Goal: Task Accomplishment & Management: Manage account settings

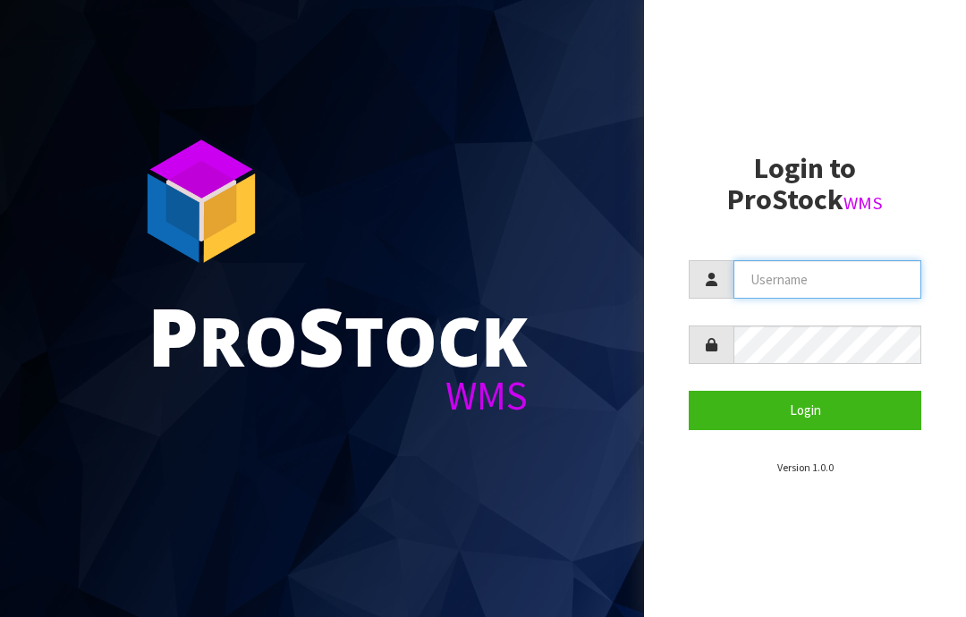
type input "JGBIMPORTS"
click at [820, 401] on button "Login" at bounding box center [805, 410] width 233 height 38
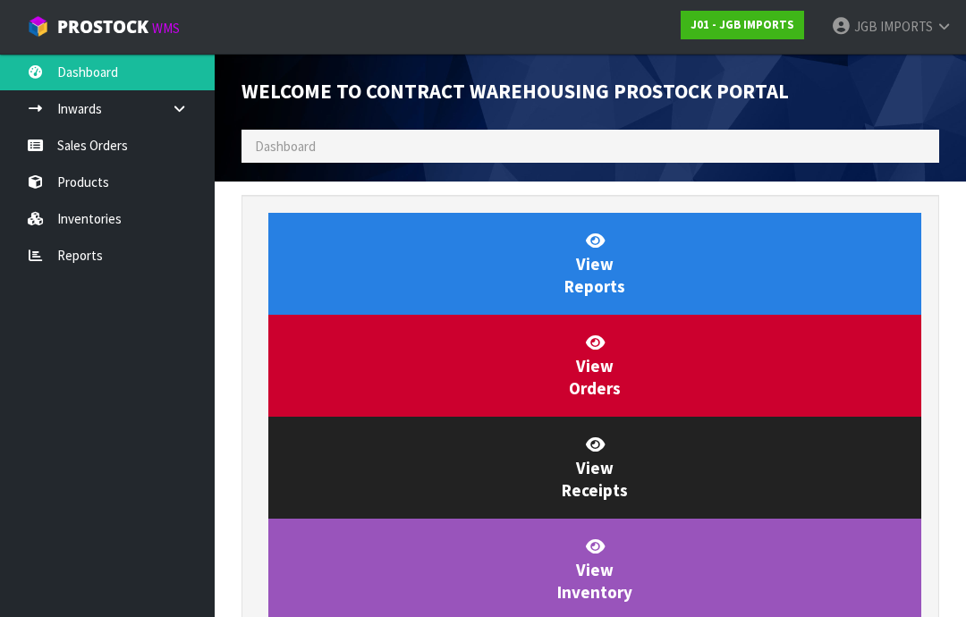
scroll to position [1054, 725]
click at [74, 151] on link "Sales Orders" at bounding box center [107, 145] width 215 height 37
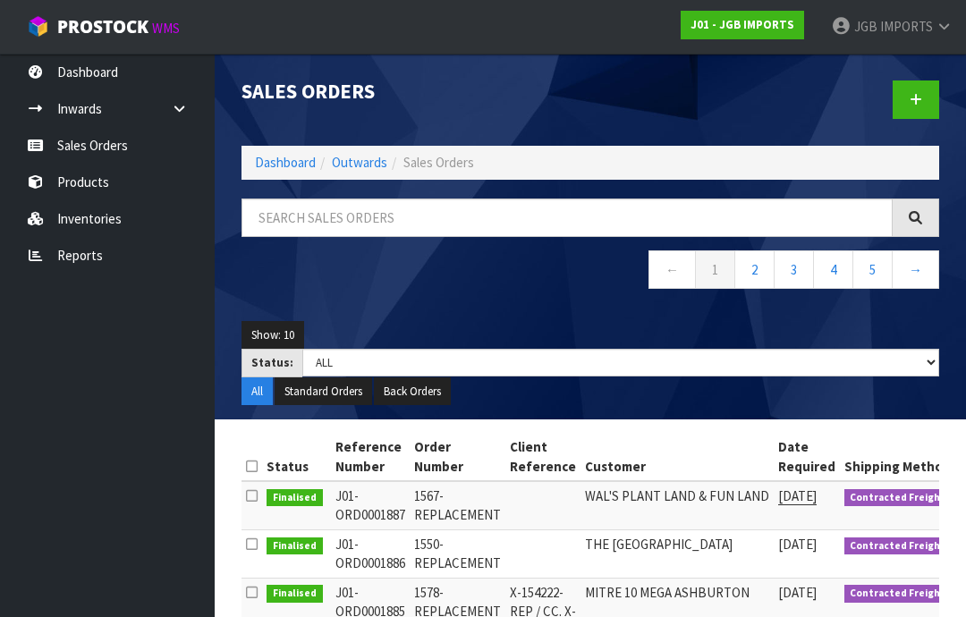
click at [758, 268] on link "2" at bounding box center [755, 270] width 40 height 38
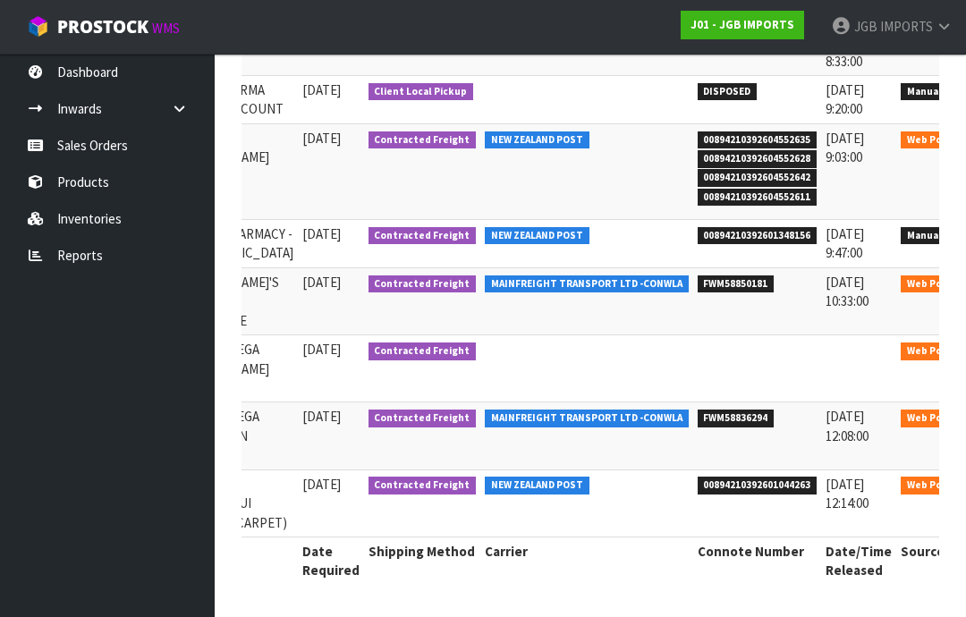
scroll to position [0, 392]
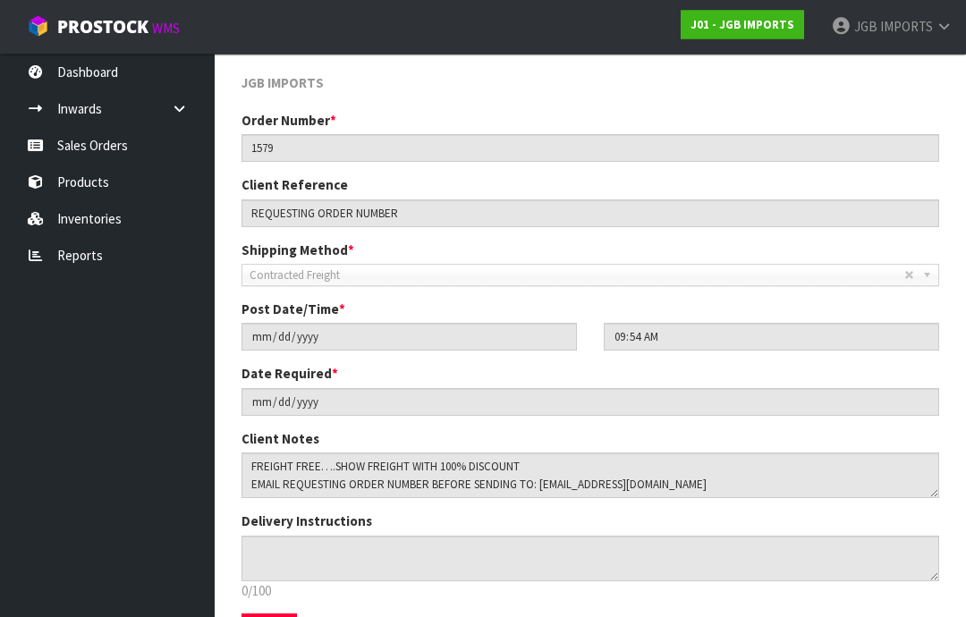
scroll to position [250, 0]
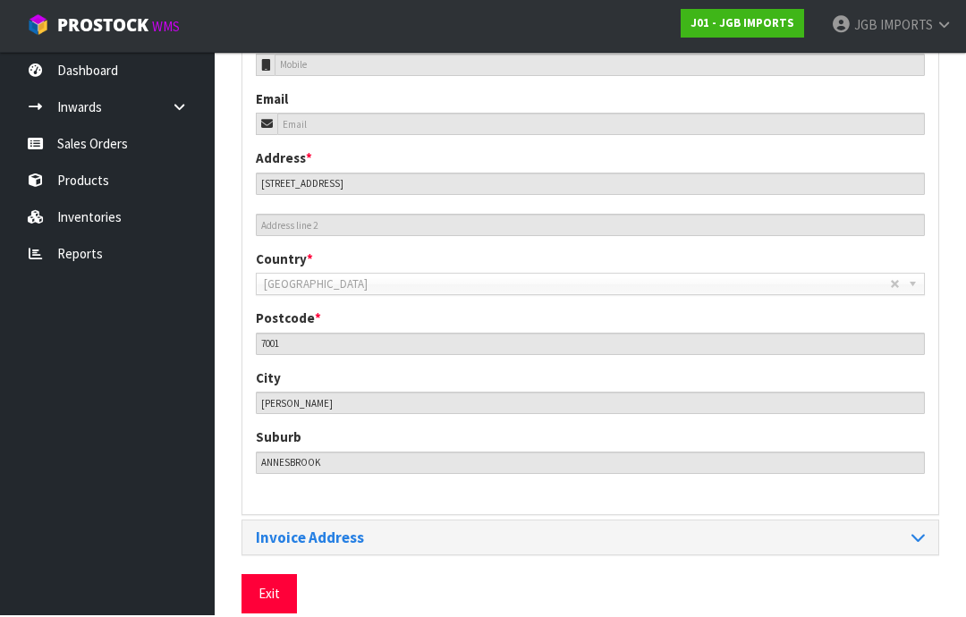
scroll to position [733, 0]
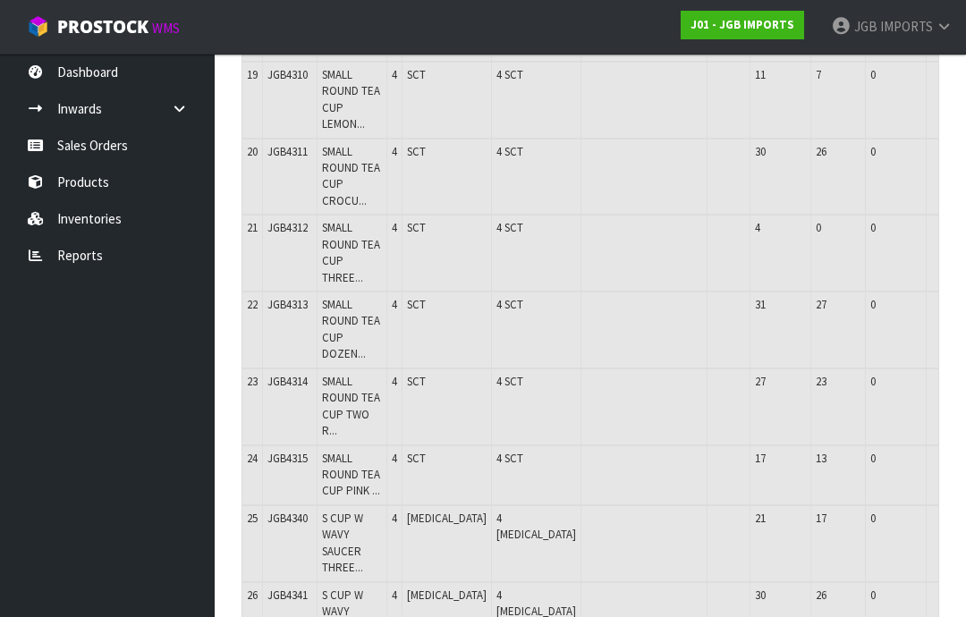
scroll to position [1746, 0]
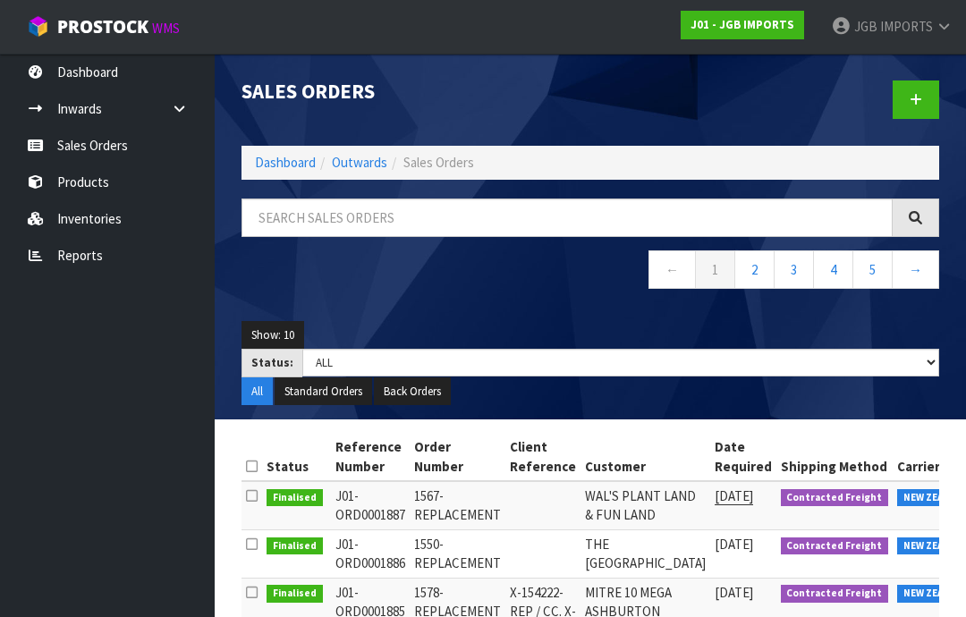
click at [923, 23] on span "IMPORTS" at bounding box center [906, 26] width 53 height 17
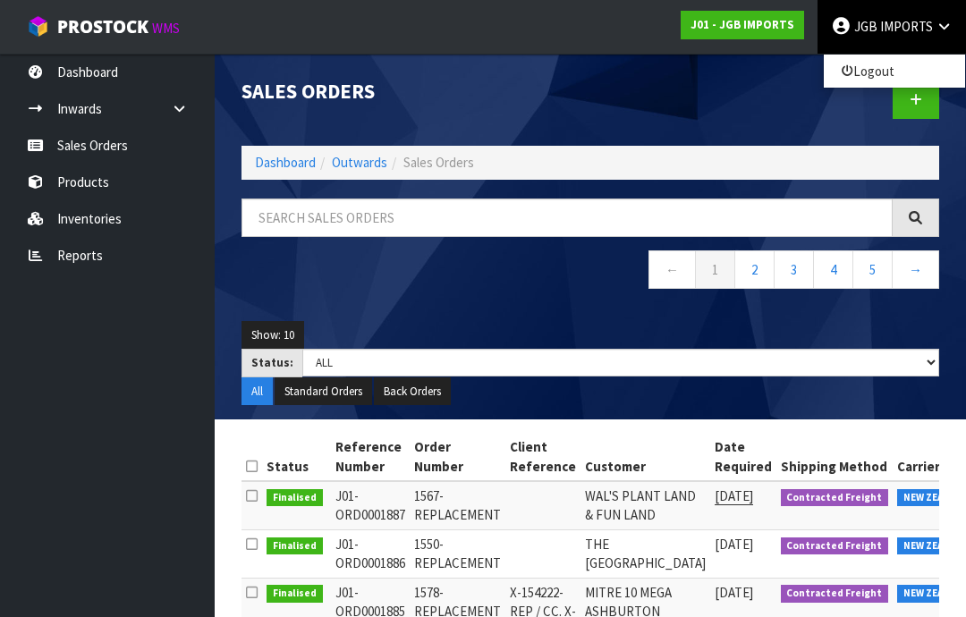
click at [879, 72] on link "Logout" at bounding box center [894, 71] width 141 height 24
